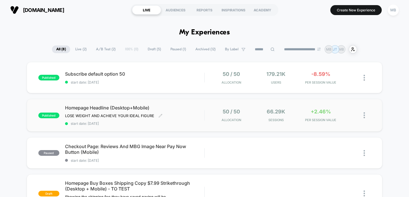
click at [138, 108] on span "Homepage Headline (Desktop+Mobile)" at bounding box center [135, 108] width 140 height 6
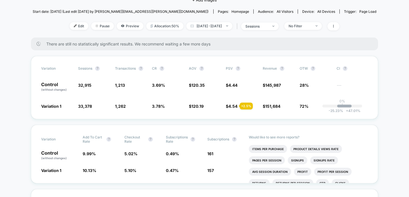
scroll to position [70, 0]
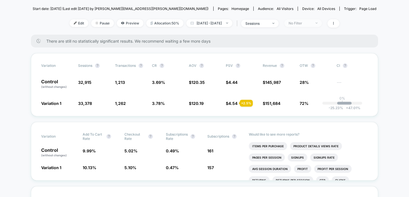
click at [312, 21] on div "No Filter" at bounding box center [300, 23] width 23 height 4
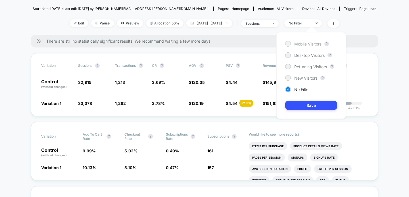
click at [290, 43] on div at bounding box center [288, 44] width 6 height 6
click at [302, 101] on button "Save" at bounding box center [311, 105] width 52 height 9
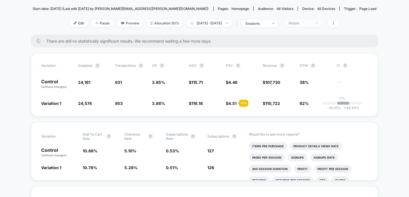
click at [312, 24] on div "Mobile" at bounding box center [300, 23] width 23 height 4
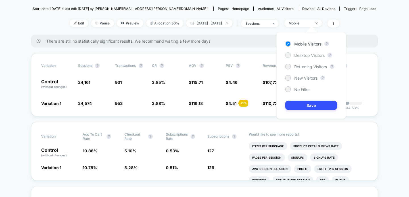
click at [302, 52] on div "Desktop Visitors" at bounding box center [305, 55] width 40 height 6
click at [302, 67] on span "Returning Visitors" at bounding box center [310, 66] width 33 height 5
click at [302, 105] on button "Save" at bounding box center [311, 105] width 52 height 9
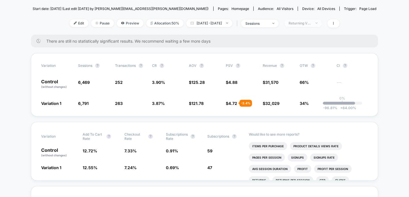
click at [321, 21] on span "Returning Visitors" at bounding box center [304, 23] width 38 height 8
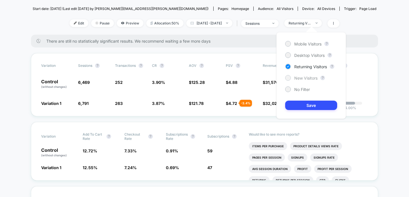
click at [298, 76] on span "New Visitors" at bounding box center [305, 78] width 23 height 5
click at [302, 105] on button "Save" at bounding box center [311, 105] width 52 height 9
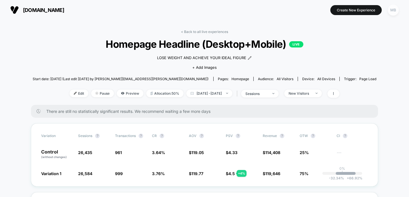
click at [394, 12] on div "MB" at bounding box center [393, 10] width 11 height 11
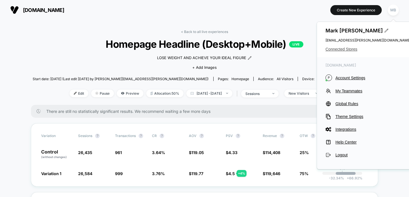
click at [333, 49] on span "Connected Stores" at bounding box center [368, 49] width 85 height 5
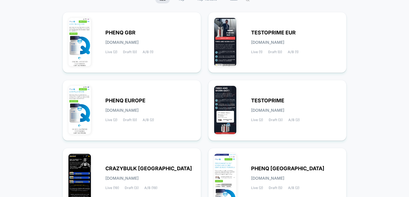
scroll to position [72, 0]
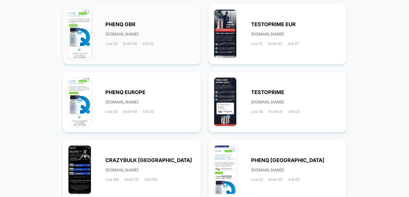
click at [136, 34] on span "[DOMAIN_NAME]" at bounding box center [121, 34] width 33 height 4
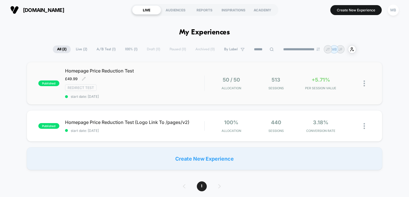
click at [116, 69] on span "Homepage Price Reduction Test" at bounding box center [135, 71] width 140 height 6
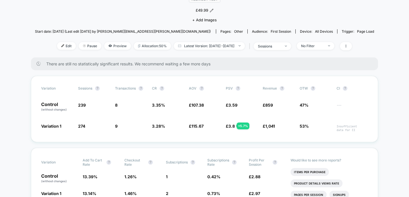
scroll to position [52, 0]
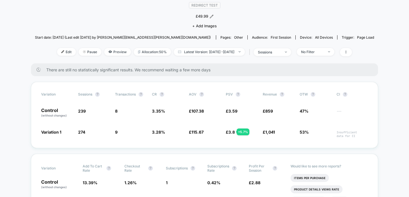
click at [326, 55] on div "Edit Pause Preview Allocation: 50% Latest Version: [DATE] - [DATE] | sessions N…" at bounding box center [204, 52] width 339 height 8
click at [326, 55] on span "No Filter" at bounding box center [316, 52] width 38 height 8
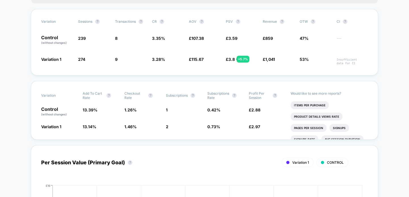
scroll to position [0, 0]
